Goal: Find specific page/section: Find specific page/section

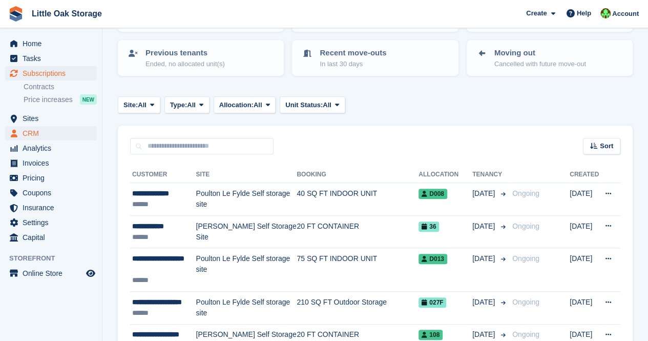
scroll to position [1, 0]
click at [38, 120] on span "Sites" at bounding box center [53, 118] width 61 height 14
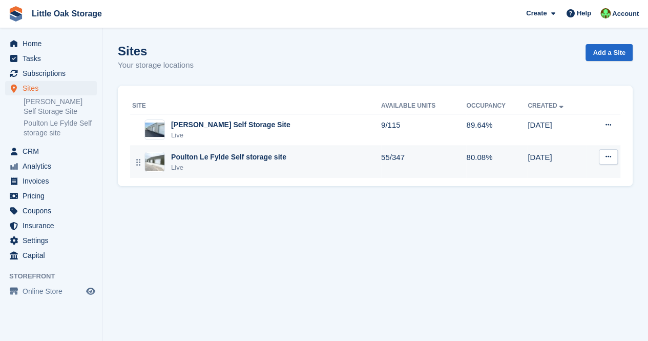
click at [216, 159] on div "Poulton Le Fylde Self storage site" at bounding box center [228, 157] width 115 height 11
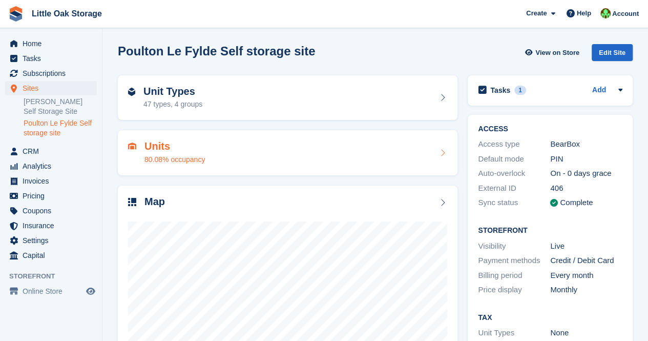
click at [235, 143] on div "Units 80.08% occupancy" at bounding box center [287, 152] width 319 height 25
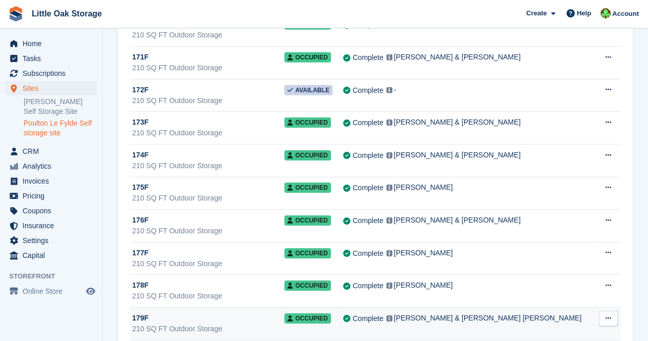
scroll to position [5490, 0]
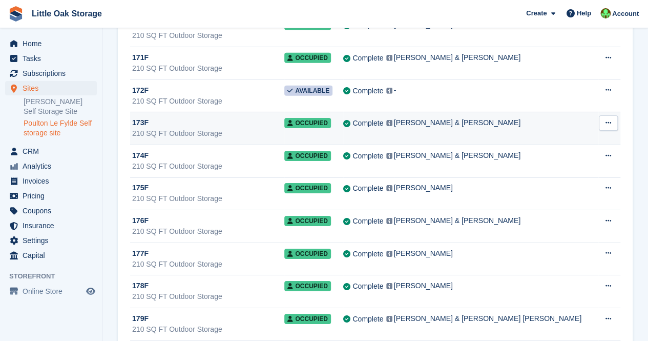
click at [277, 117] on div "173F" at bounding box center [208, 122] width 152 height 11
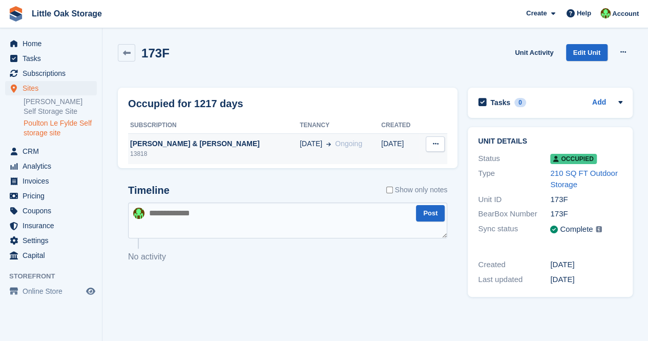
click at [170, 156] on div "13818" at bounding box center [214, 153] width 172 height 9
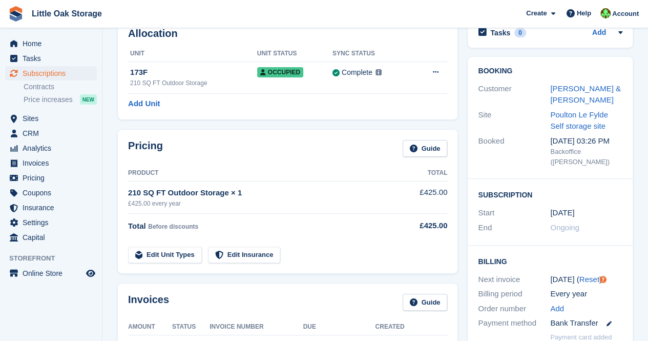
scroll to position [61, 0]
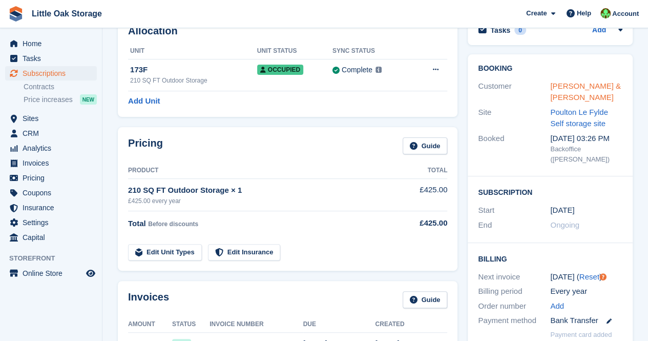
click at [565, 95] on link "Roy & Christine Grice" at bounding box center [585, 91] width 71 height 20
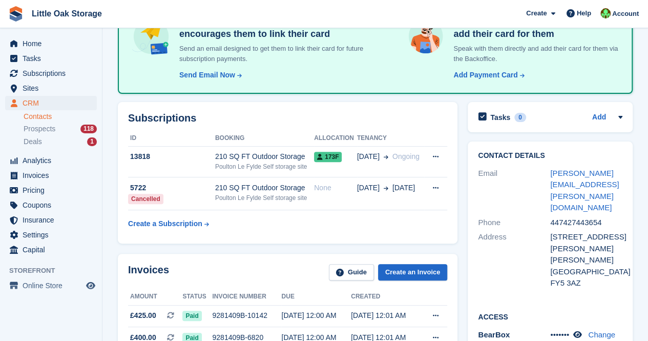
scroll to position [104, 0]
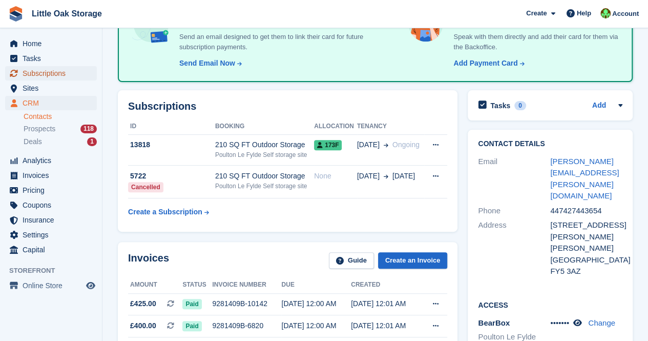
click at [55, 76] on span "Subscriptions" at bounding box center [53, 73] width 61 height 14
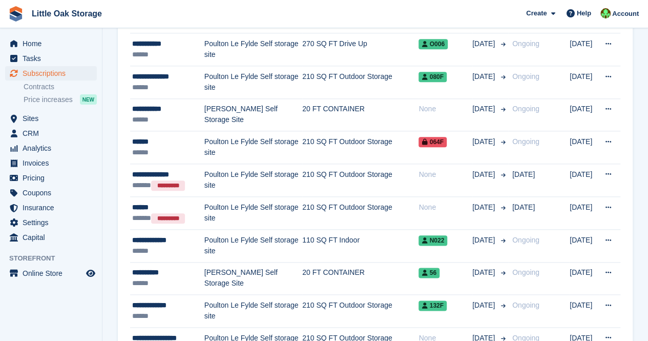
scroll to position [490, 0]
click at [228, 136] on td "Poulton Le Fylde Self storage site" at bounding box center [253, 147] width 98 height 33
